Goal: Transaction & Acquisition: Purchase product/service

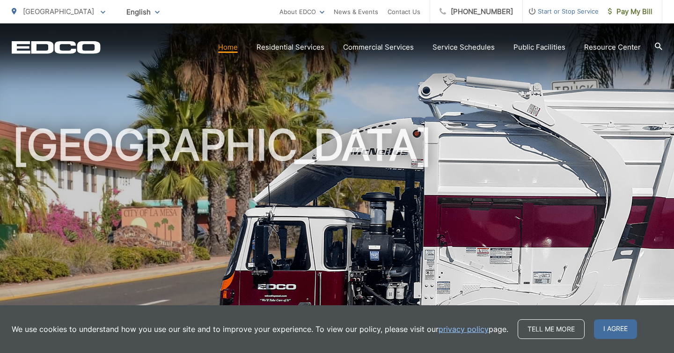
click at [234, 49] on link "Home" at bounding box center [228, 47] width 20 height 11
click at [642, 11] on span "Pay My Bill" at bounding box center [630, 11] width 44 height 11
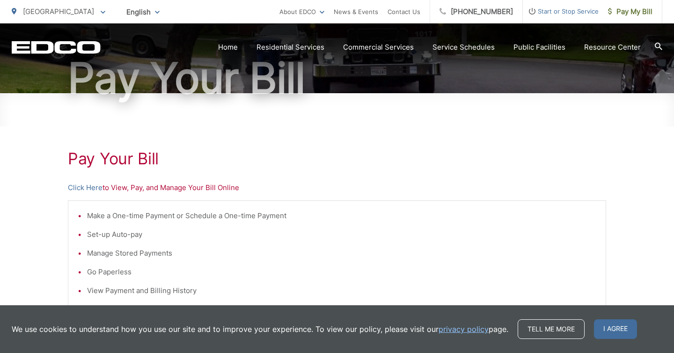
scroll to position [105, 0]
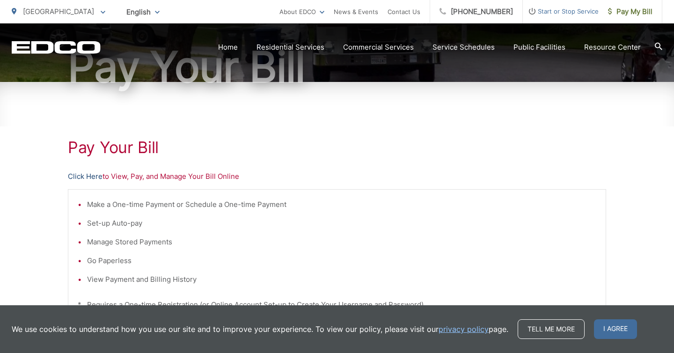
click at [86, 176] on link "Click Here" at bounding box center [85, 176] width 35 height 11
